Goal: Navigation & Orientation: Find specific page/section

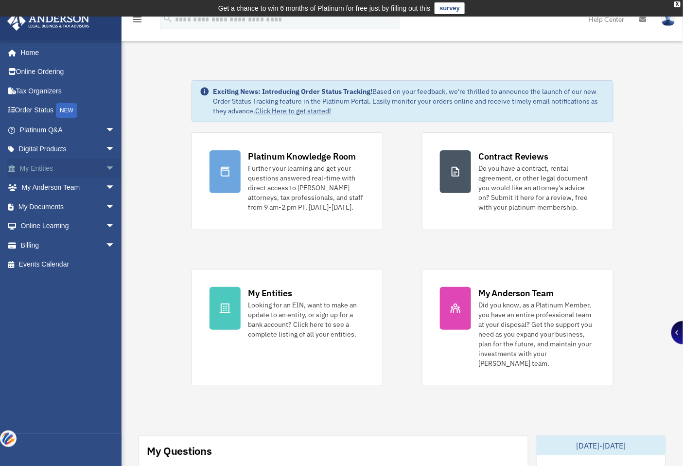
click at [40, 168] on link "My Entities arrow_drop_down" at bounding box center [68, 168] width 123 height 19
click at [46, 163] on link "My Entities arrow_drop_down" at bounding box center [68, 168] width 123 height 19
click at [49, 203] on link "My Documents arrow_drop_down" at bounding box center [68, 206] width 123 height 19
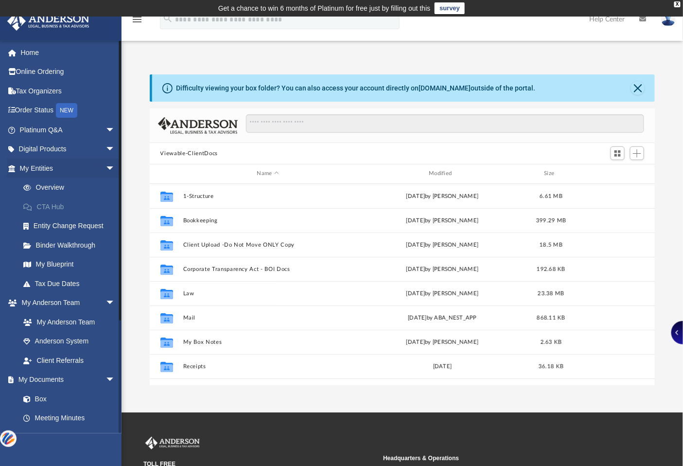
scroll to position [212, 497]
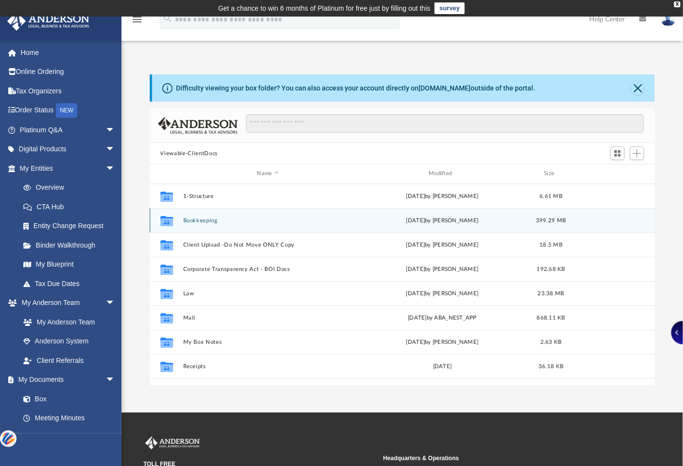
click at [192, 224] on div "Collaborated Folder Bookkeeping [DATE] by [PERSON_NAME] 399.29 MB" at bounding box center [403, 220] width 506 height 24
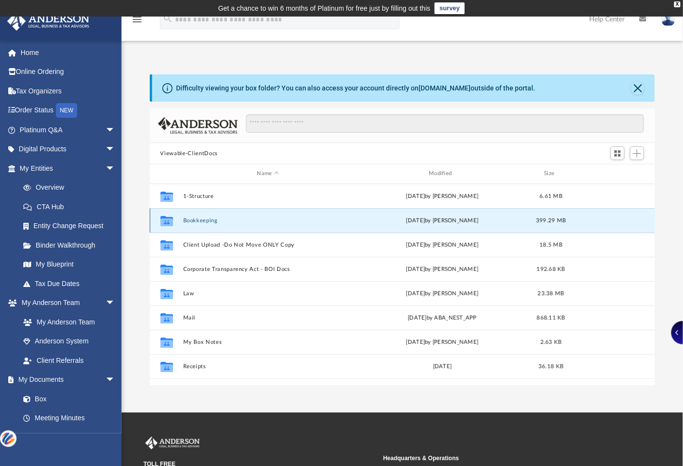
click at [192, 221] on button "Bookkeeping" at bounding box center [268, 220] width 170 height 6
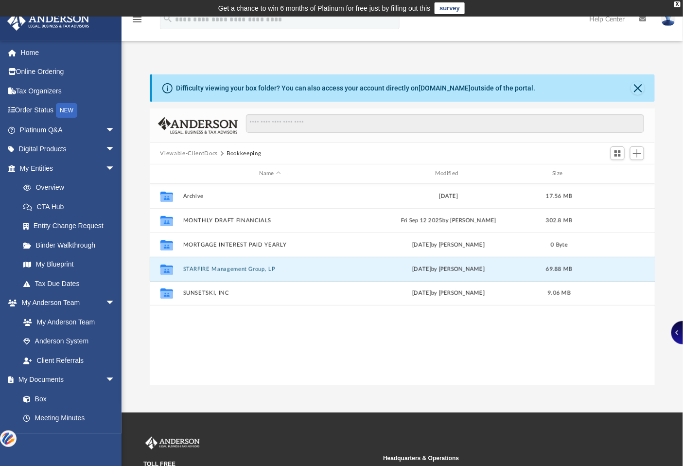
click at [202, 269] on button "STARFIRE Management Group, LP" at bounding box center [270, 269] width 174 height 6
click at [203, 270] on button "2025 STARFIRE LP ET" at bounding box center [270, 269] width 174 height 6
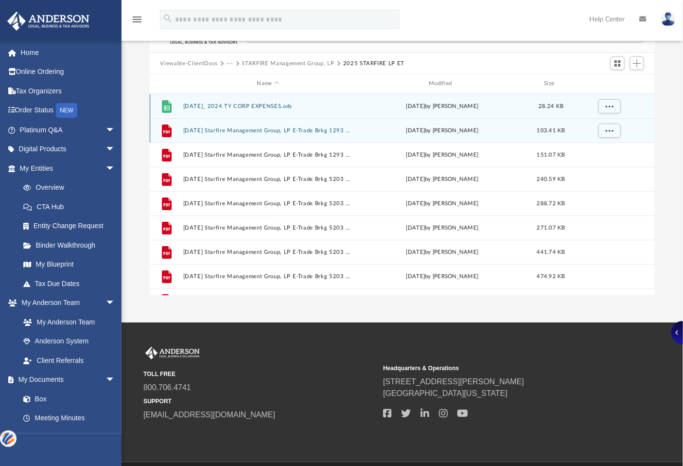
scroll to position [0, 0]
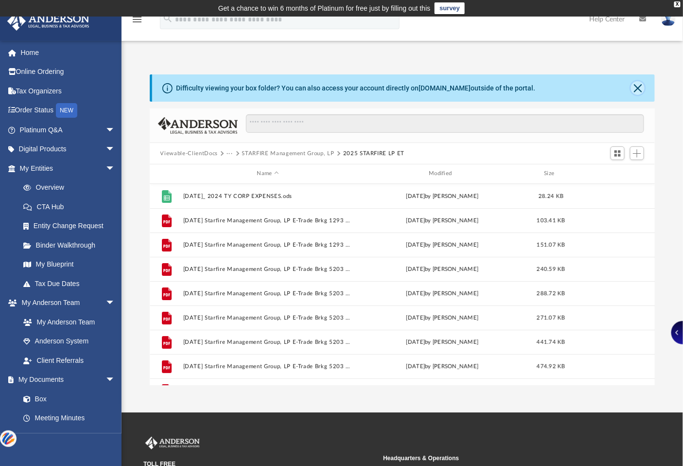
click at [637, 81] on button "Close" at bounding box center [638, 88] width 14 height 14
